Goal: Task Accomplishment & Management: Complete application form

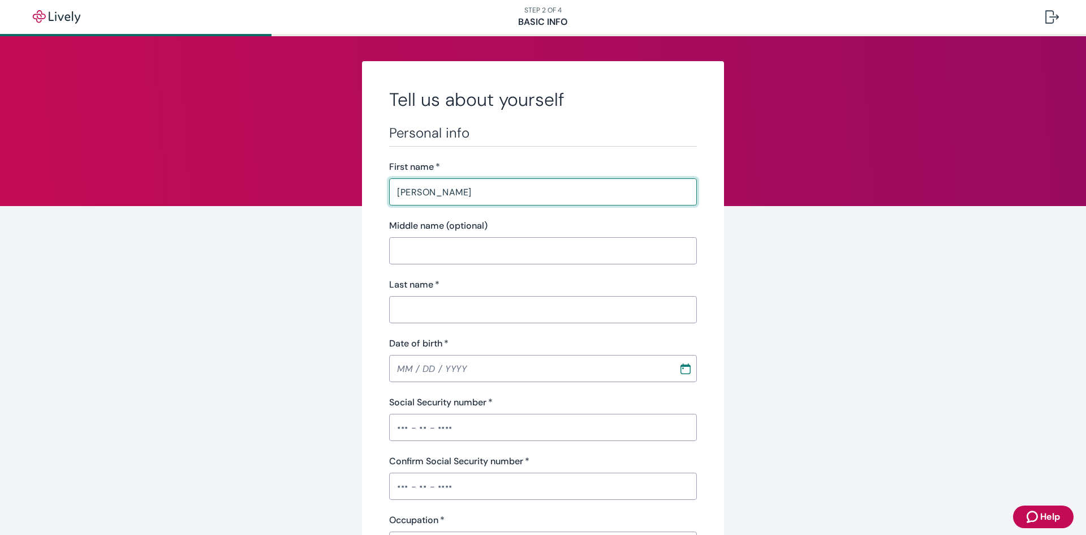
type input "joseph"
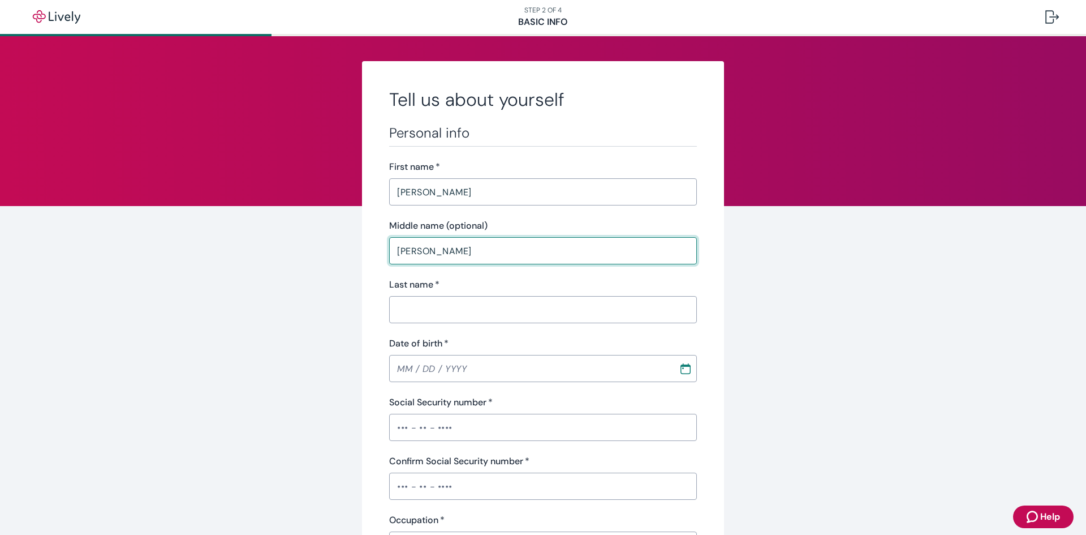
type input "aaron"
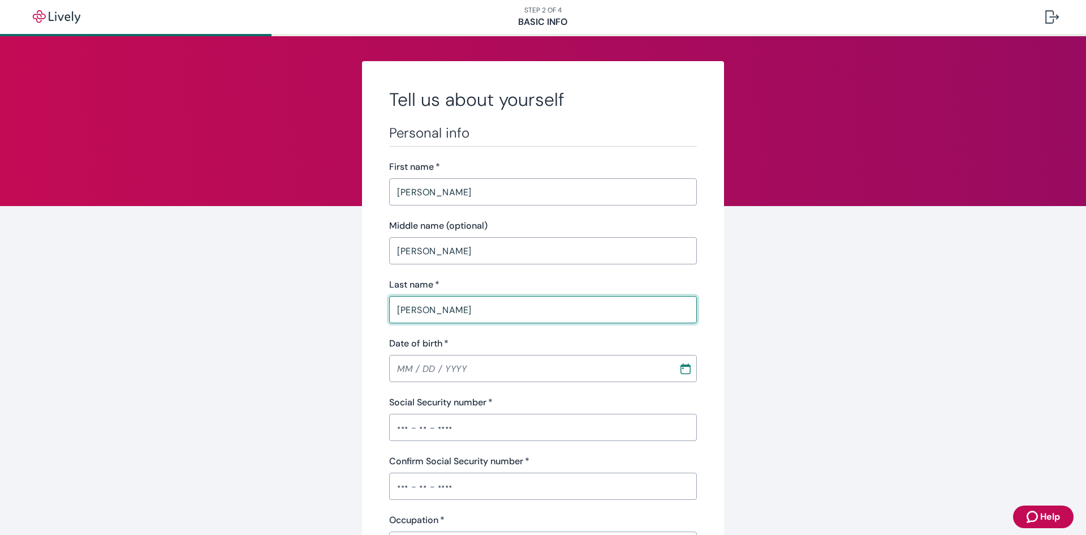
type input "wilson"
drag, startPoint x: 274, startPoint y: 302, endPoint x: 503, endPoint y: 371, distance: 238.3
click at [476, 376] on input "MM / DD / YYYY" at bounding box center [530, 368] width 282 height 23
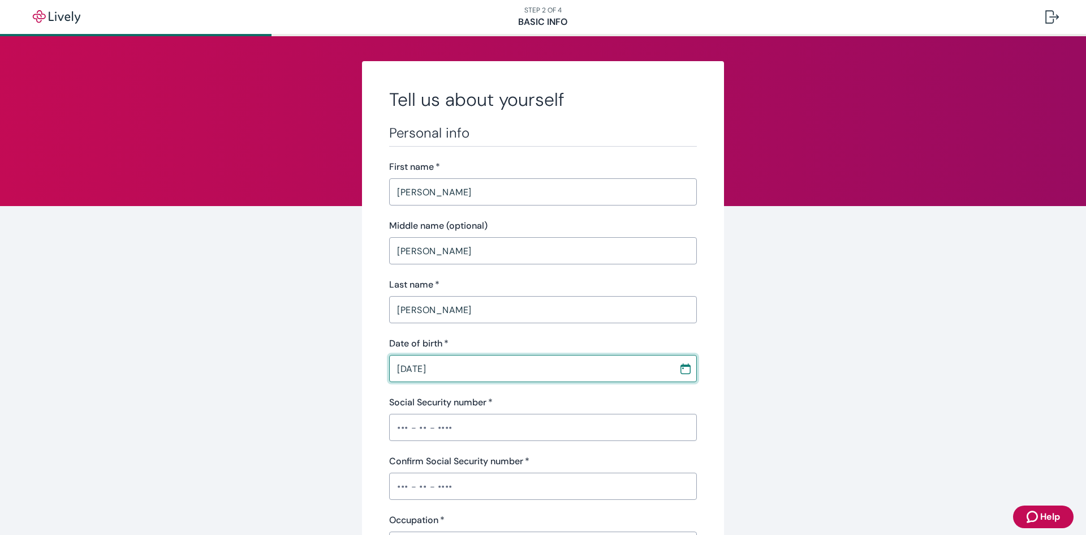
type input "04 / 14 / 1973"
drag, startPoint x: 796, startPoint y: 432, endPoint x: 690, endPoint y: 460, distance: 109.5
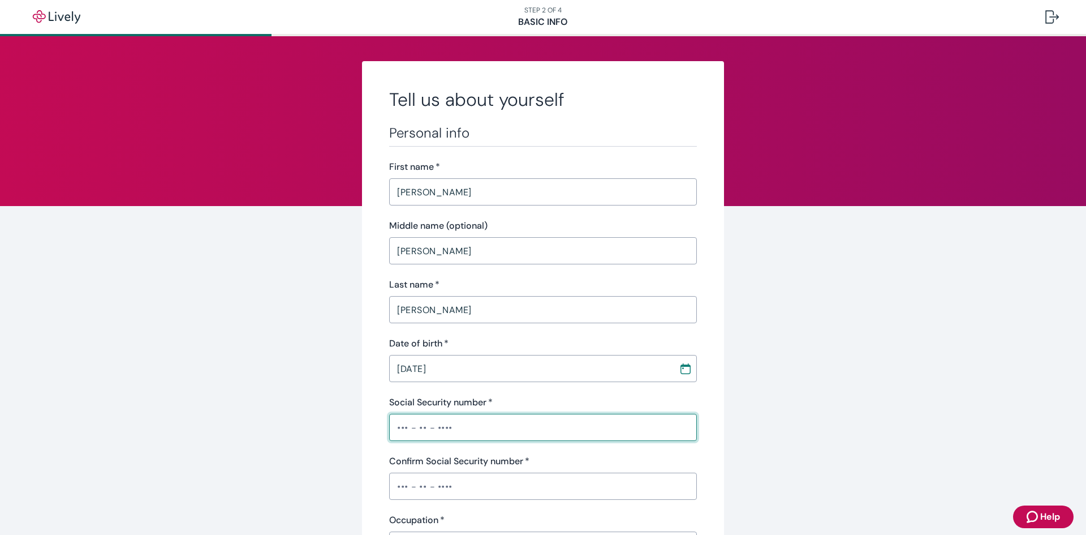
click at [415, 427] on input "Social Security number   *" at bounding box center [543, 427] width 308 height 23
type input "•••-••-4505"
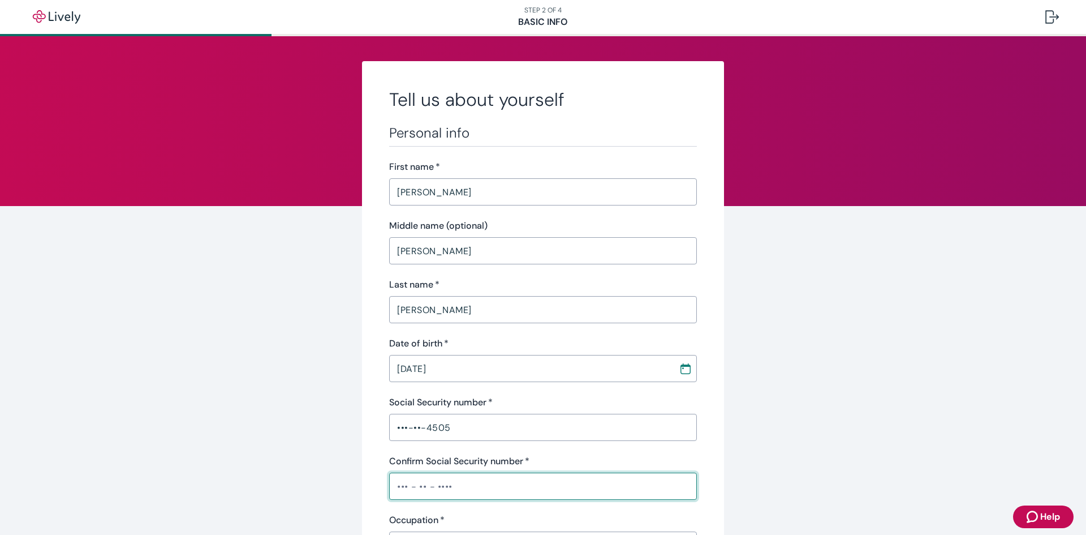
click at [456, 487] on input "Confirm Social Security number   *" at bounding box center [543, 486] width 308 height 23
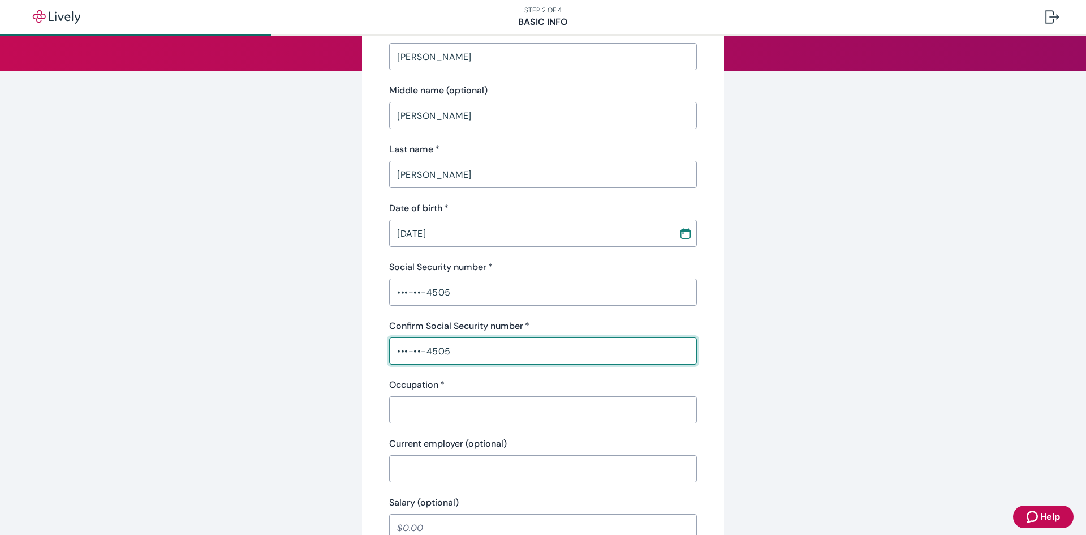
scroll to position [170, 0]
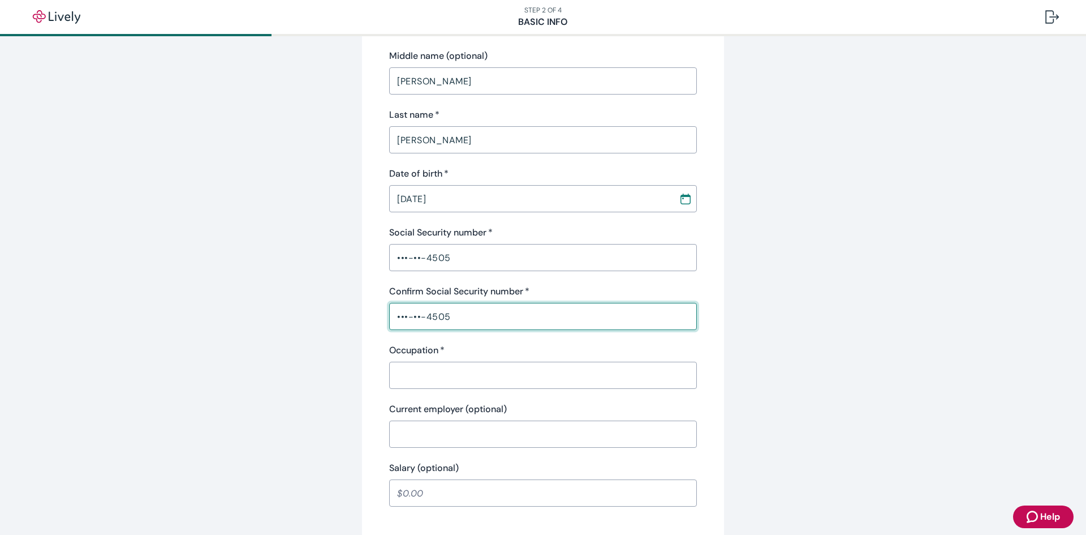
type input "•••-••-4505"
click at [423, 379] on input "Occupation   *" at bounding box center [543, 375] width 308 height 23
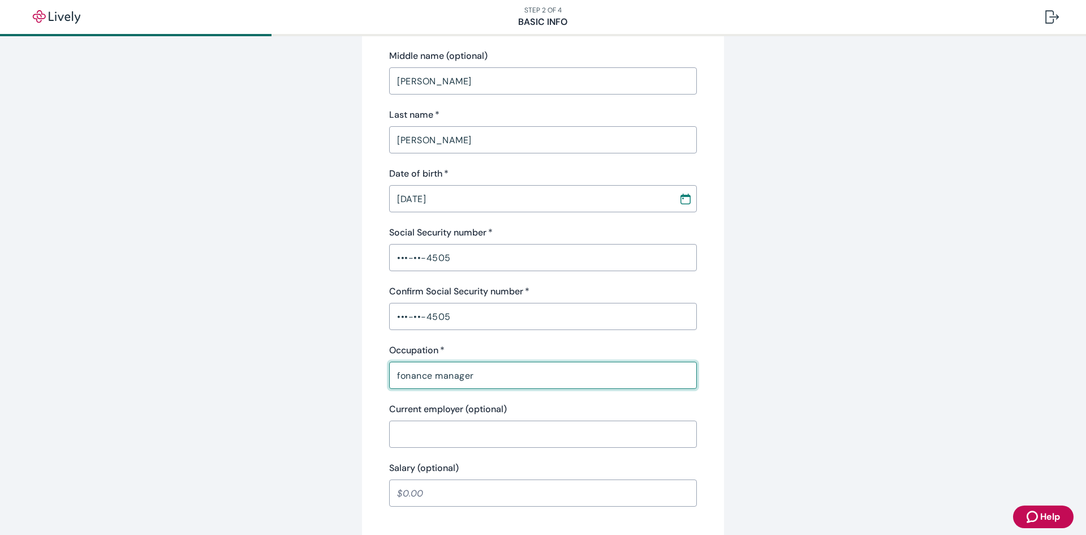
click at [402, 380] on input "fonance manager" at bounding box center [543, 375] width 308 height 23
type input "finance manager"
click at [441, 437] on input "Current employer (optional)" at bounding box center [543, 434] width 308 height 23
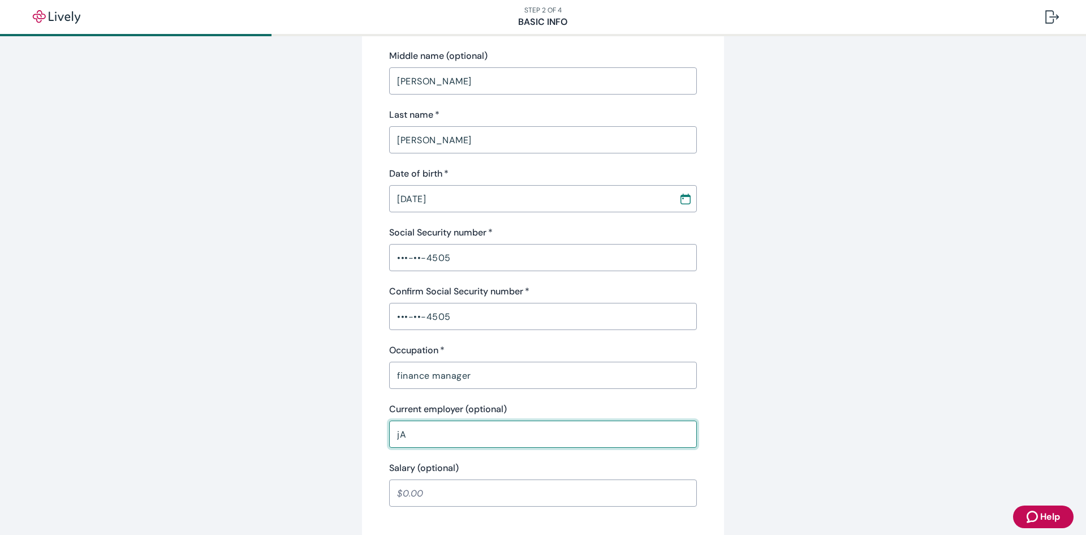
type input "j"
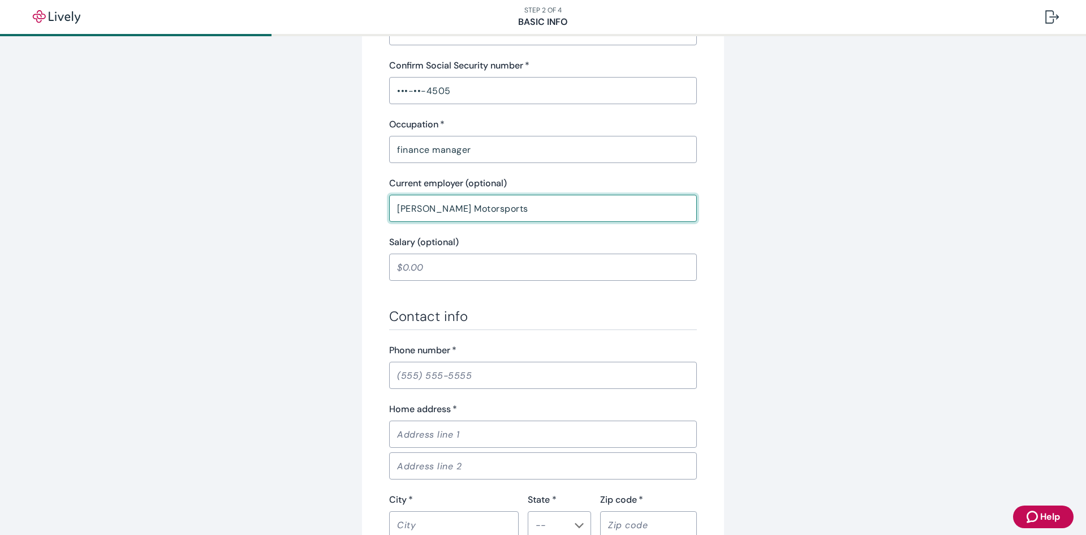
scroll to position [396, 0]
type input "Jay Hatfield Motorsports"
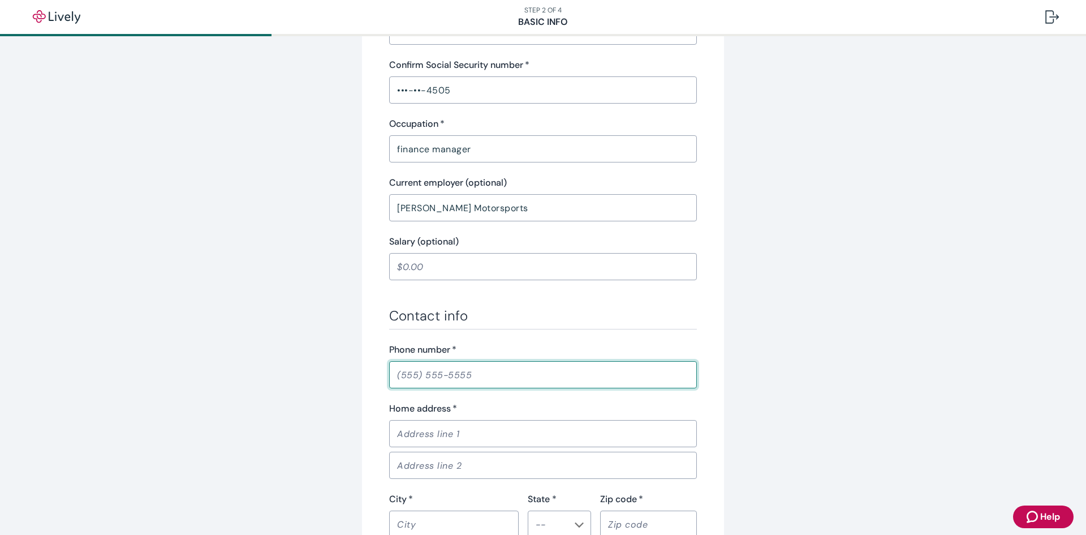
click at [407, 383] on input "Phone number   *" at bounding box center [543, 374] width 308 height 23
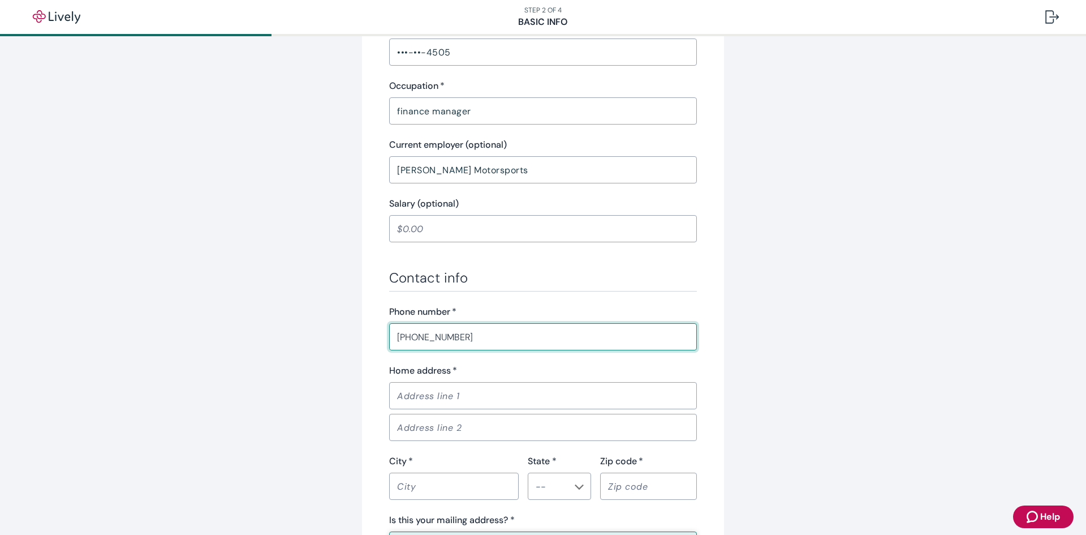
scroll to position [453, 0]
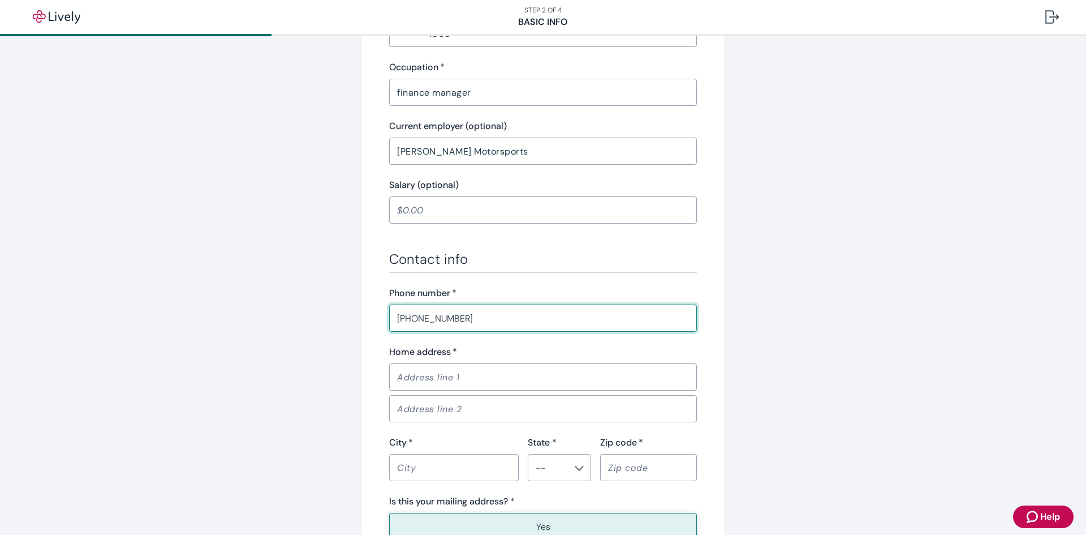
type input "(417) 389-7298"
click at [409, 383] on input "Home address   *" at bounding box center [543, 377] width 308 height 23
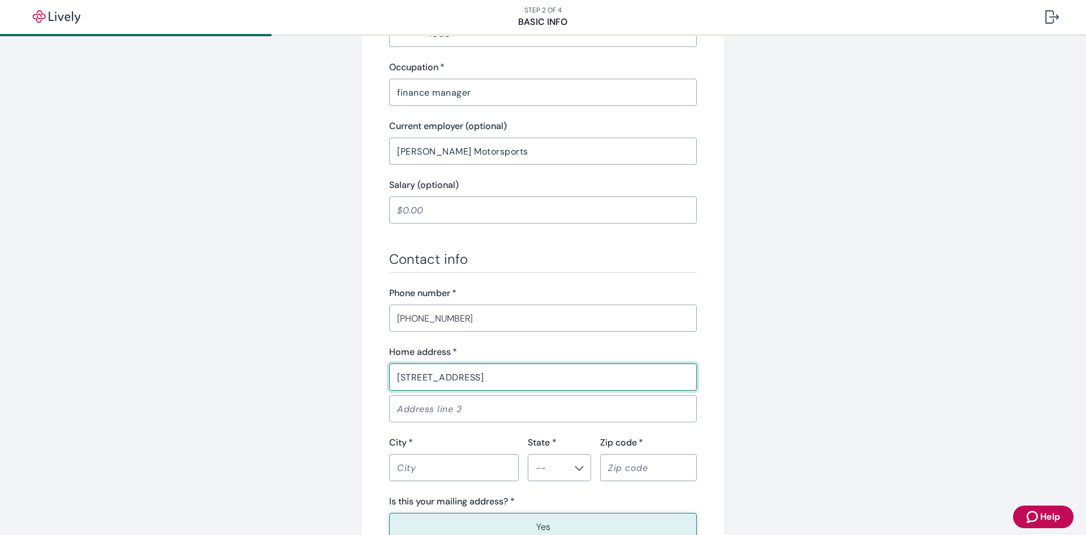
type input "2724 Gaineswood Ave"
click at [807, 362] on div "Tell us about yourself Personal info First name   * joseph ​ Middle name (optio…" at bounding box center [543, 136] width 543 height 1056
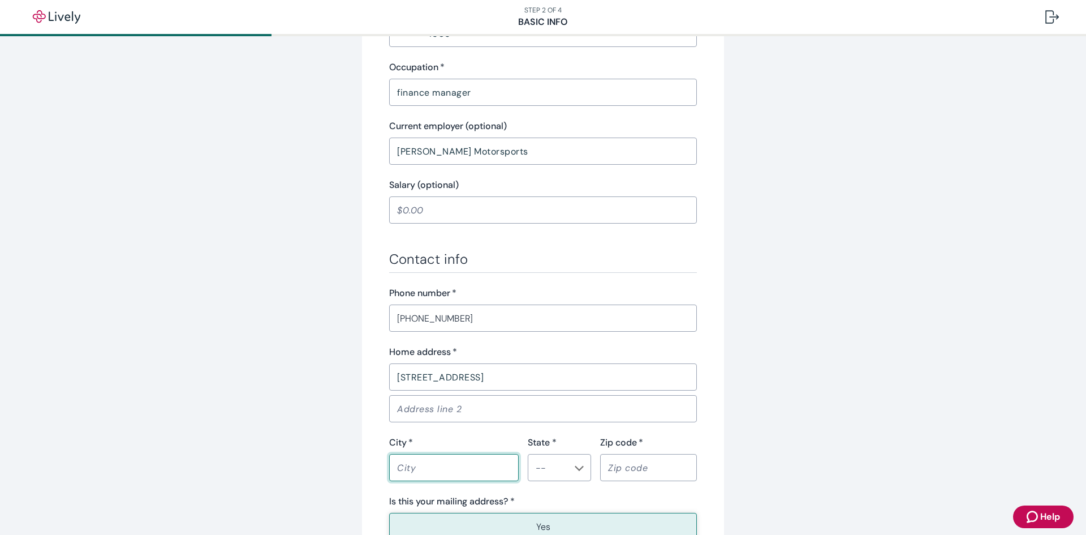
click at [408, 459] on input "City   *" at bounding box center [454, 467] width 130 height 23
type input "baxter springs"
type input "KS"
type input "66713"
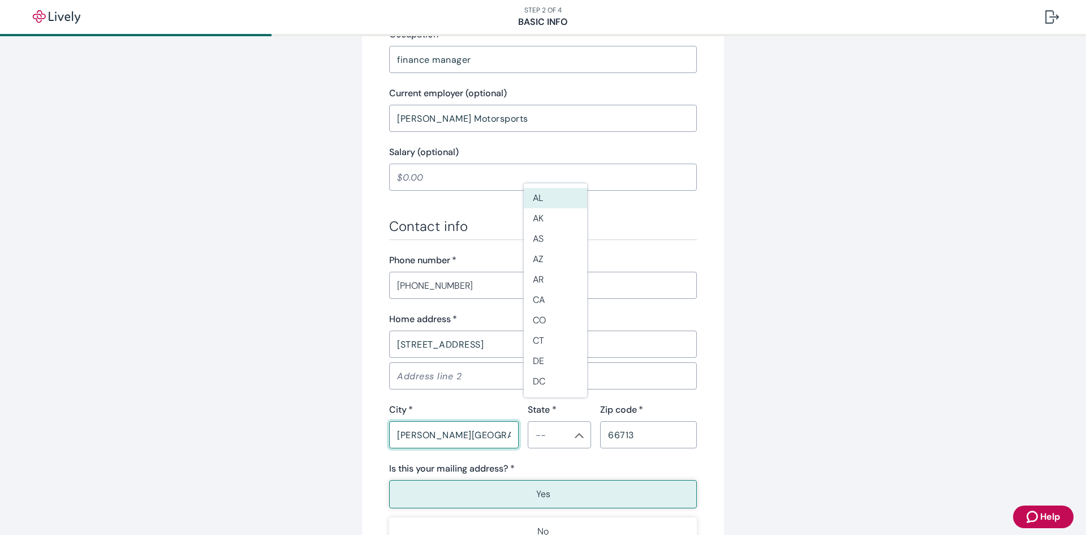
scroll to position [509, 0]
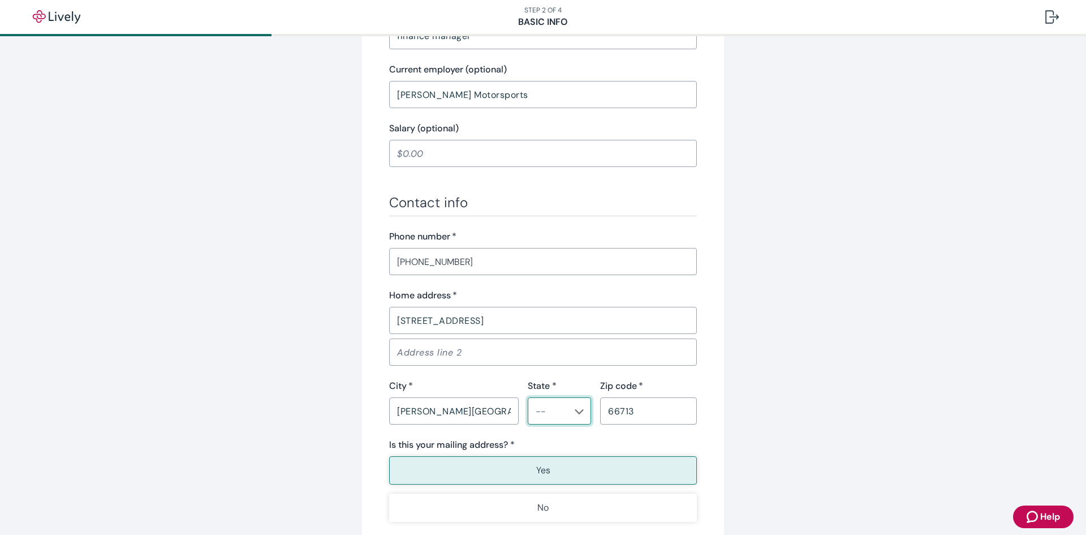
click at [556, 413] on input "State *" at bounding box center [550, 411] width 38 height 16
type input "KS"
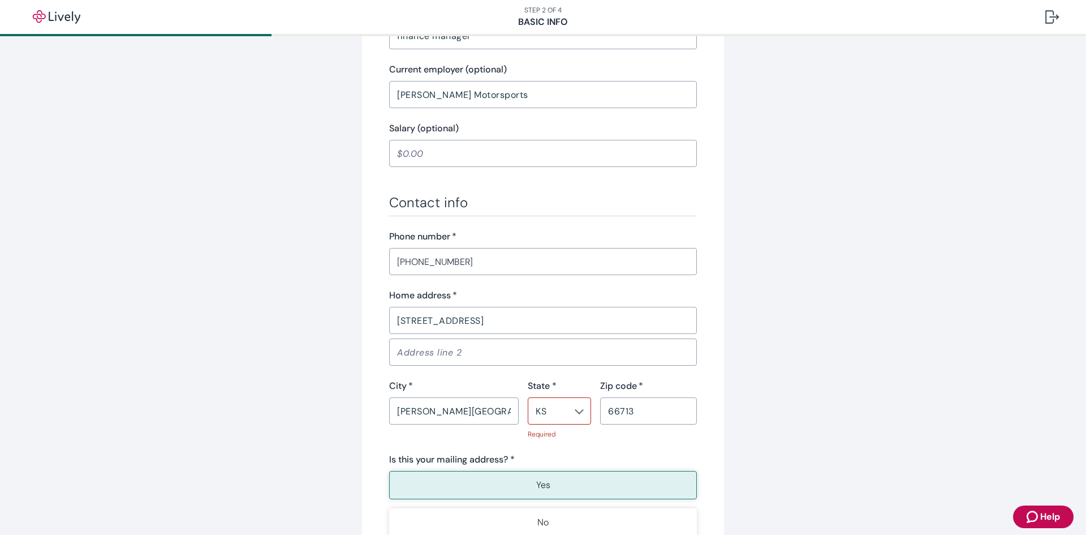
click at [822, 414] on div "Tell us about yourself Personal info First name   * joseph ​ Middle name (optio…" at bounding box center [543, 102] width 1086 height 1150
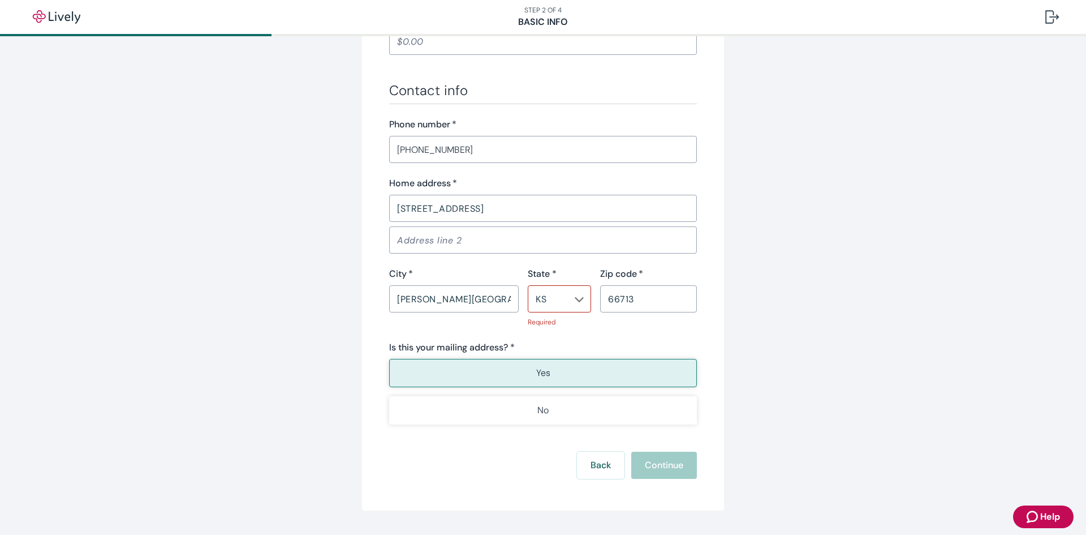
scroll to position [622, 0]
click at [587, 329] on div "Contact info Phone number   * (417) 389-7298 ​ Home address   * 2724 Gaineswood…" at bounding box center [543, 252] width 308 height 342
click at [565, 376] on button "Yes" at bounding box center [543, 372] width 308 height 28
click at [575, 299] on icon "Chevron icon" at bounding box center [579, 298] width 9 height 9
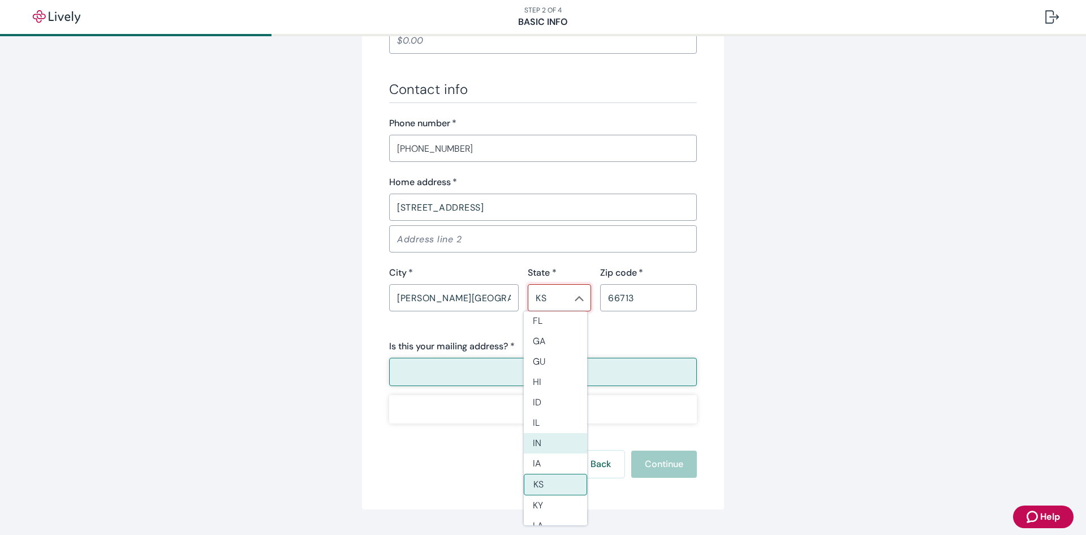
scroll to position [256, 0]
click at [551, 457] on li "KS" at bounding box center [555, 458] width 63 height 22
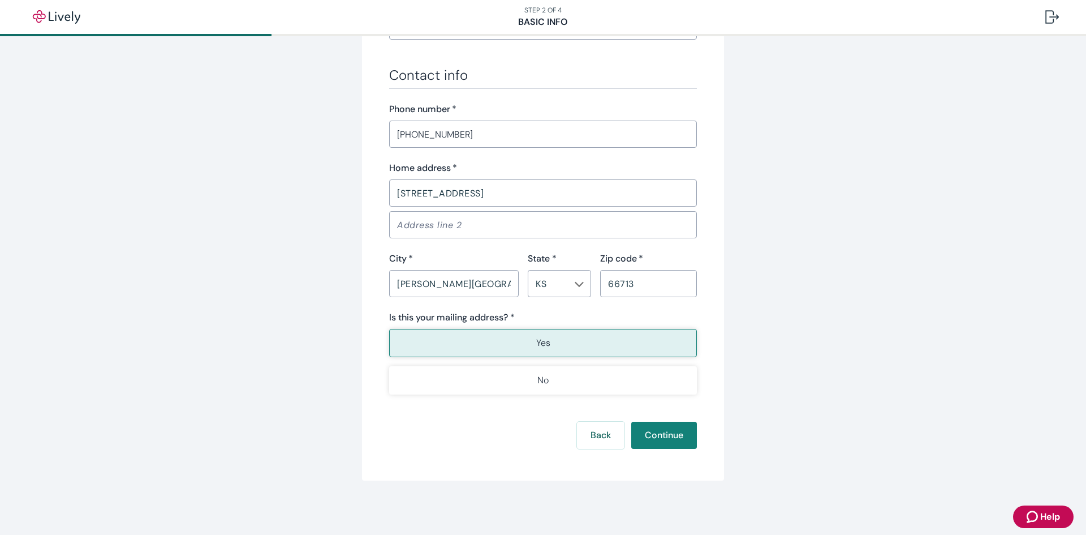
scroll to position [580, 0]
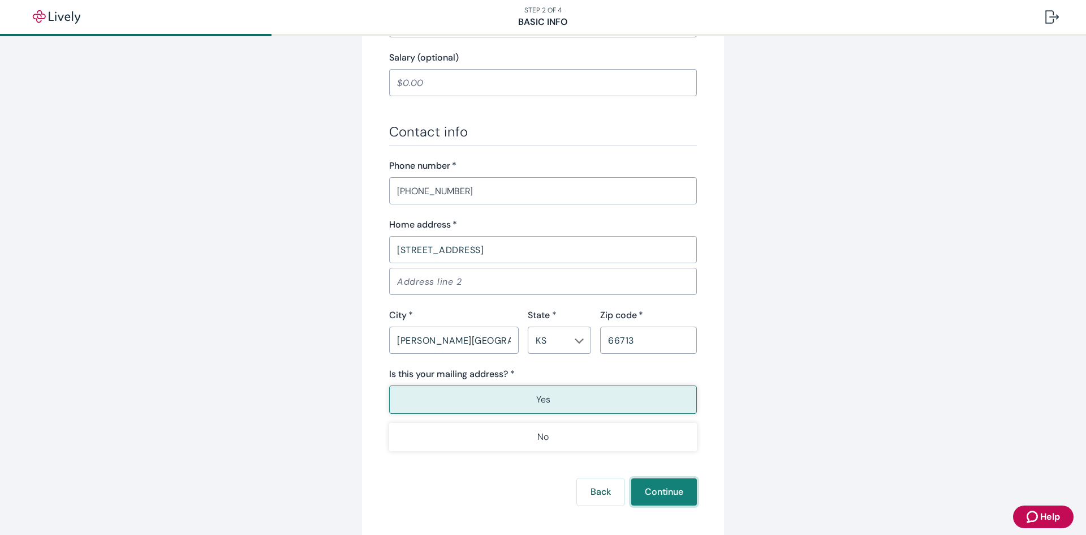
click at [665, 486] on button "Continue" at bounding box center [665, 491] width 66 height 27
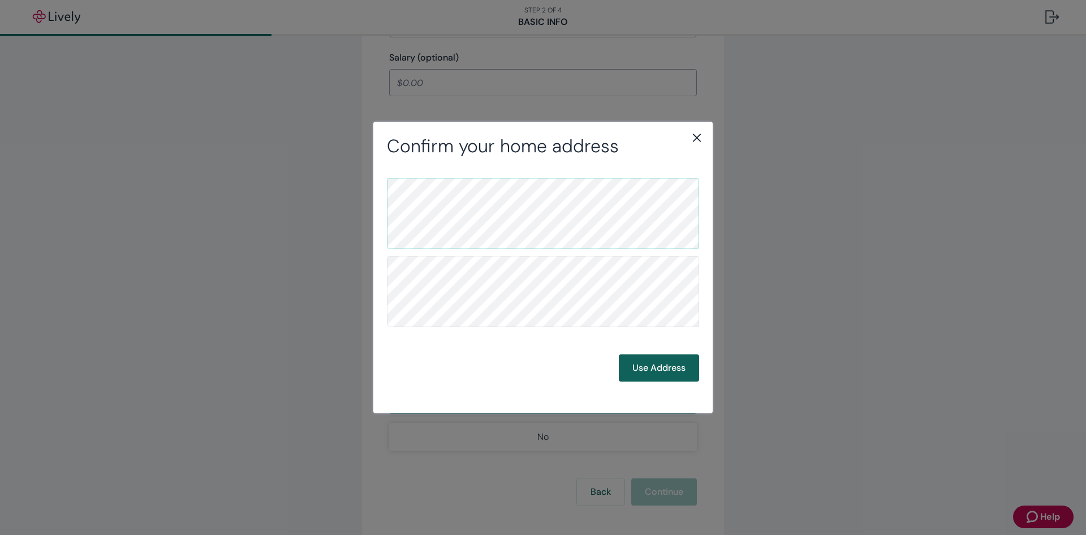
click at [660, 362] on button "Use Address" at bounding box center [659, 367] width 80 height 27
click at [662, 370] on button "Use Address" at bounding box center [659, 367] width 80 height 27
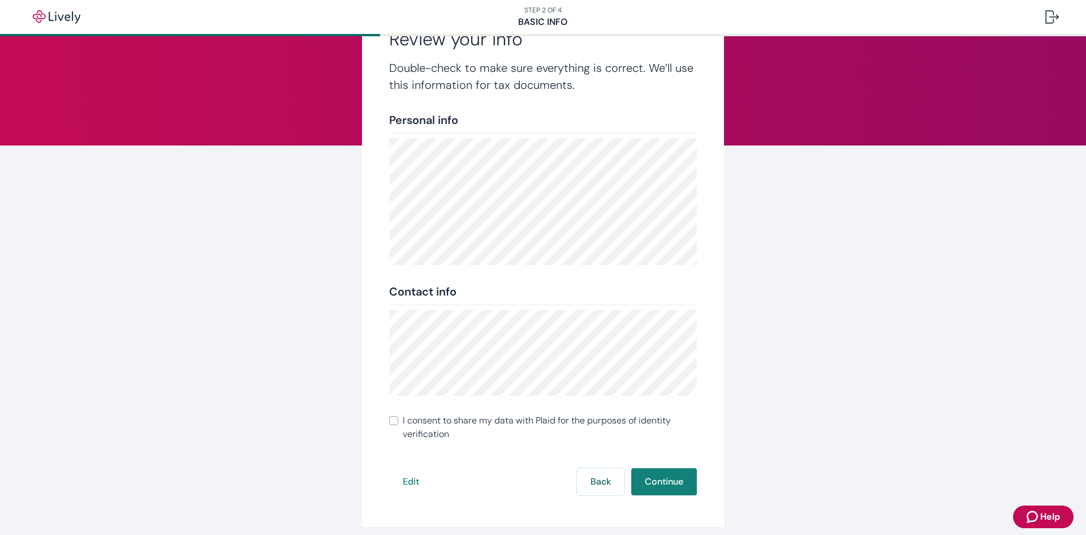
scroll to position [107, 0]
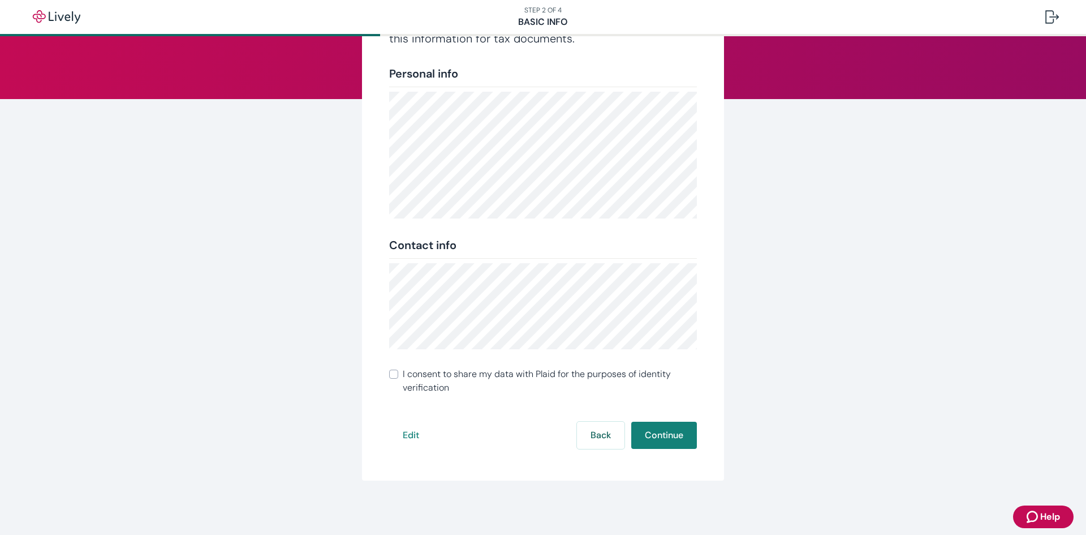
click at [389, 375] on input "I consent to share my data with Plaid for the purposes of identity verification" at bounding box center [393, 374] width 9 height 9
checkbox input "true"
click at [685, 435] on button "Continue" at bounding box center [665, 435] width 66 height 27
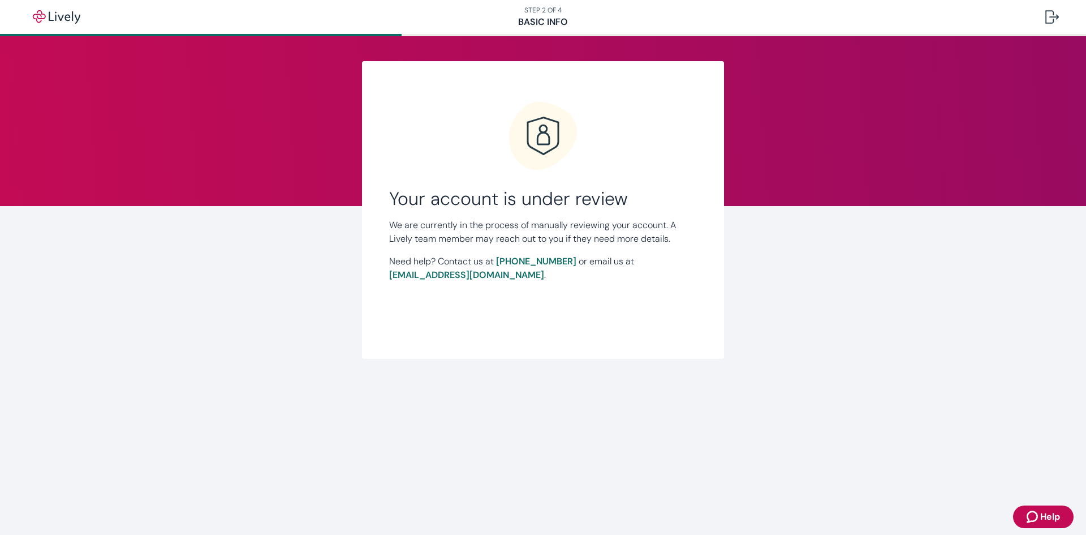
click at [859, 198] on div "Link Account Your account is under review We are currently in the process of ma…" at bounding box center [543, 224] width 1086 height 377
